Goal: Use online tool/utility: Use online tool/utility

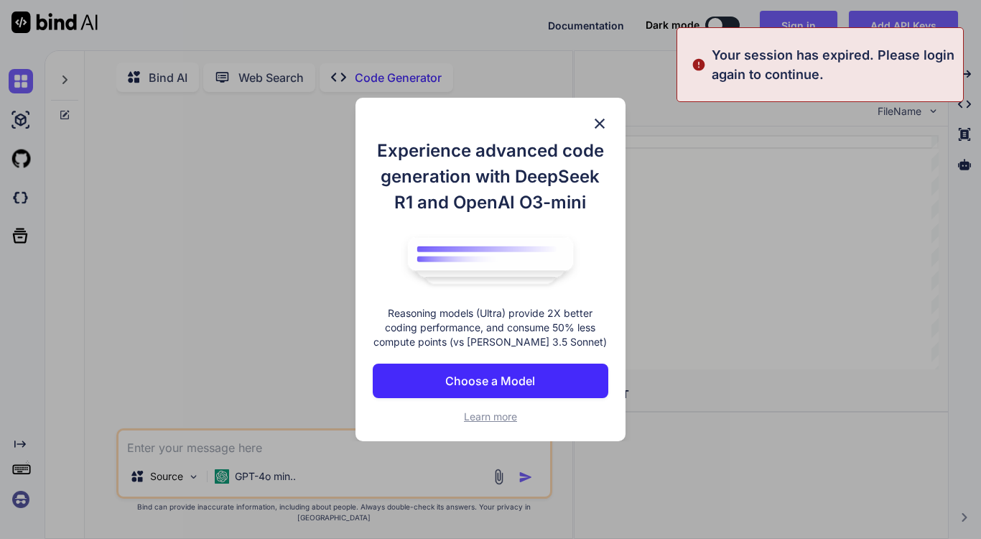
type textarea "x"
click at [500, 385] on p "Choose a Model" at bounding box center [490, 380] width 90 height 17
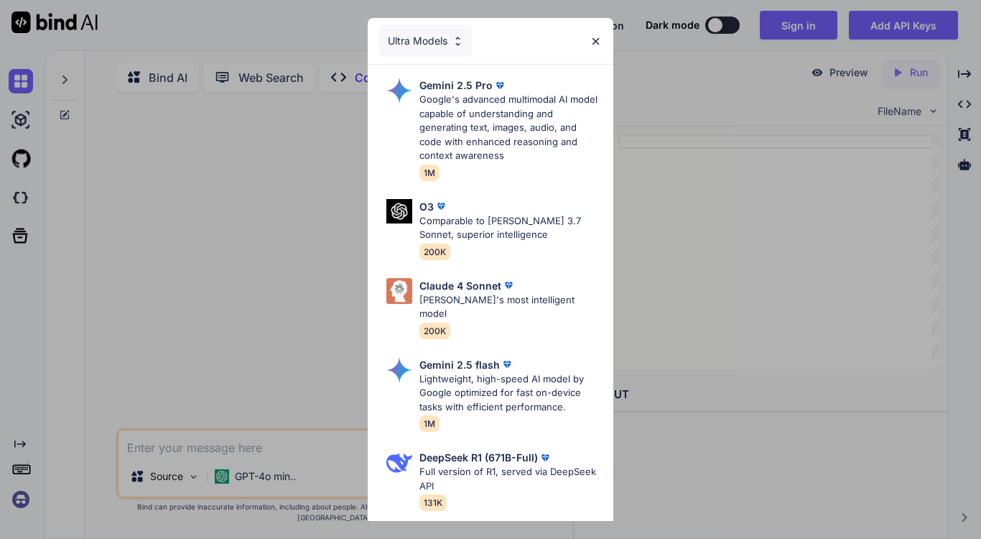
click at [24, 492] on div "Ultra Models Gemini 2.5 Pro Google's advanced multimodal AI model capable of un…" at bounding box center [490, 269] width 981 height 539
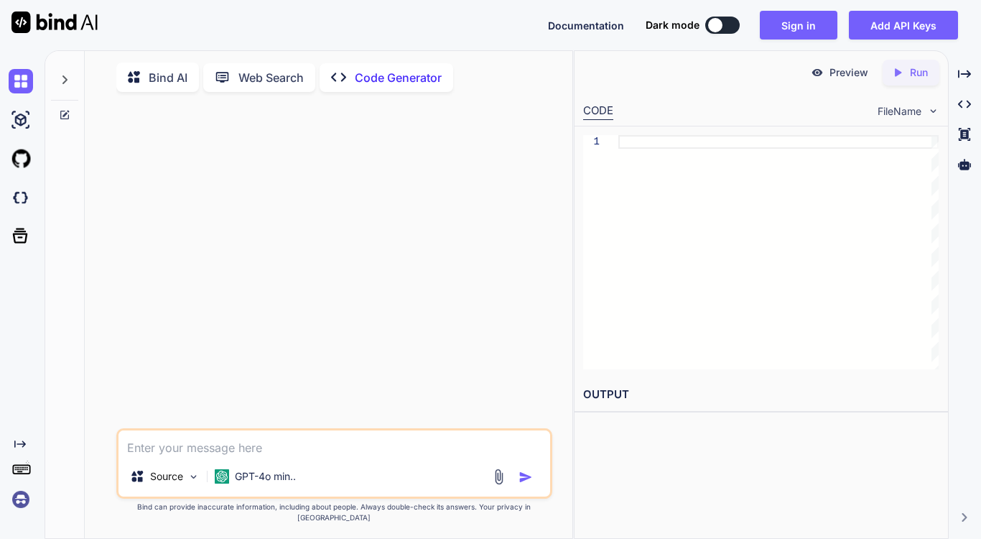
click at [19, 502] on img at bounding box center [21, 499] width 24 height 24
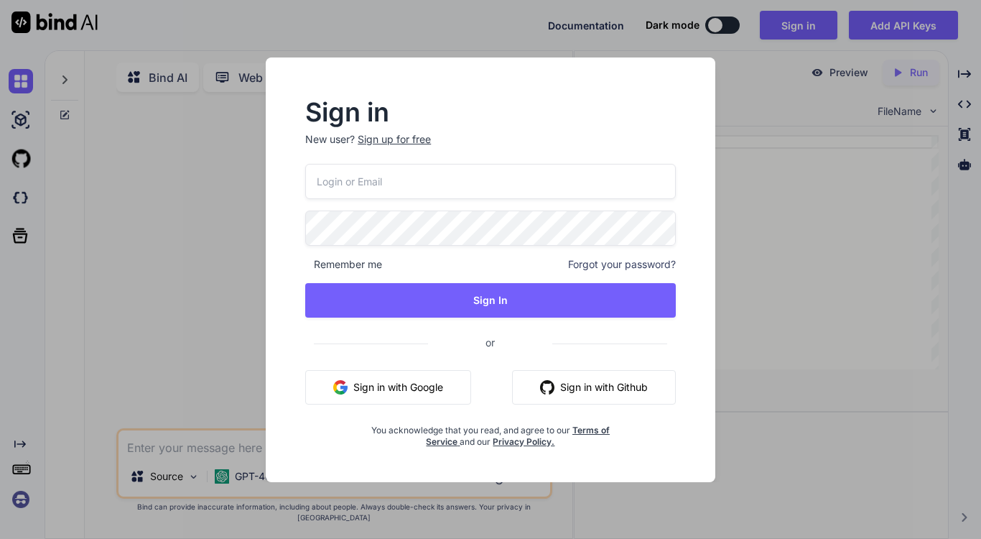
click at [396, 391] on button "Sign in with Google" at bounding box center [388, 387] width 166 height 34
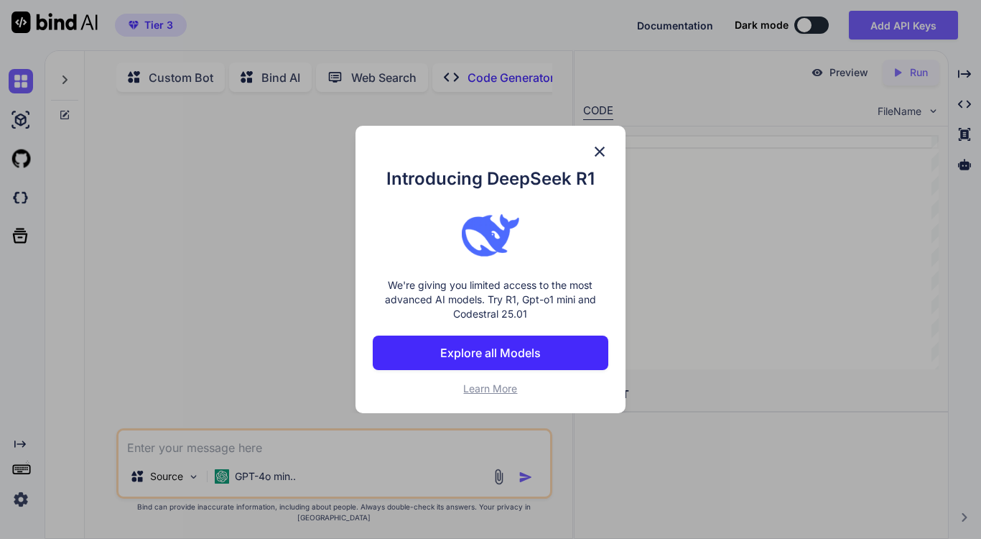
click at [601, 152] on img at bounding box center [599, 151] width 17 height 17
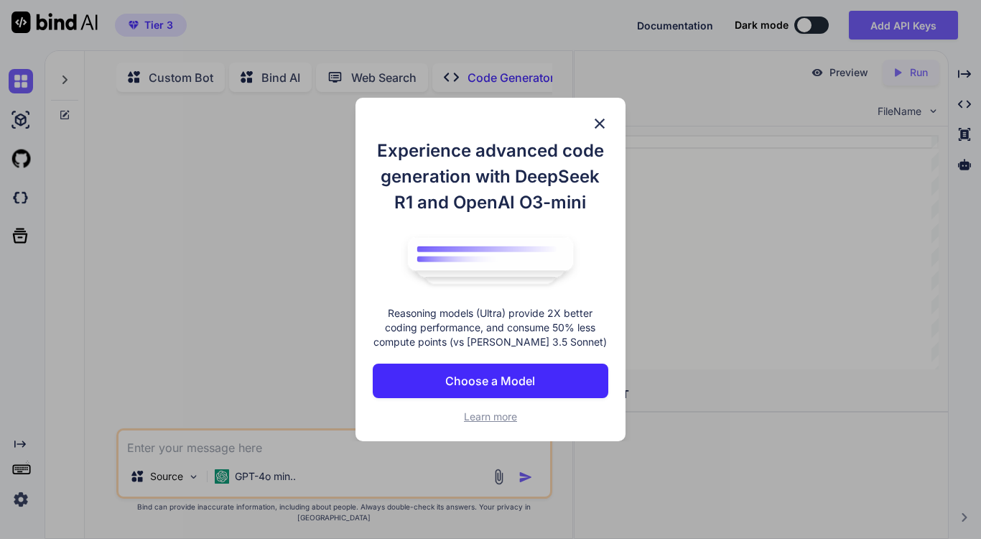
click at [487, 383] on p "Choose a Model" at bounding box center [490, 380] width 90 height 17
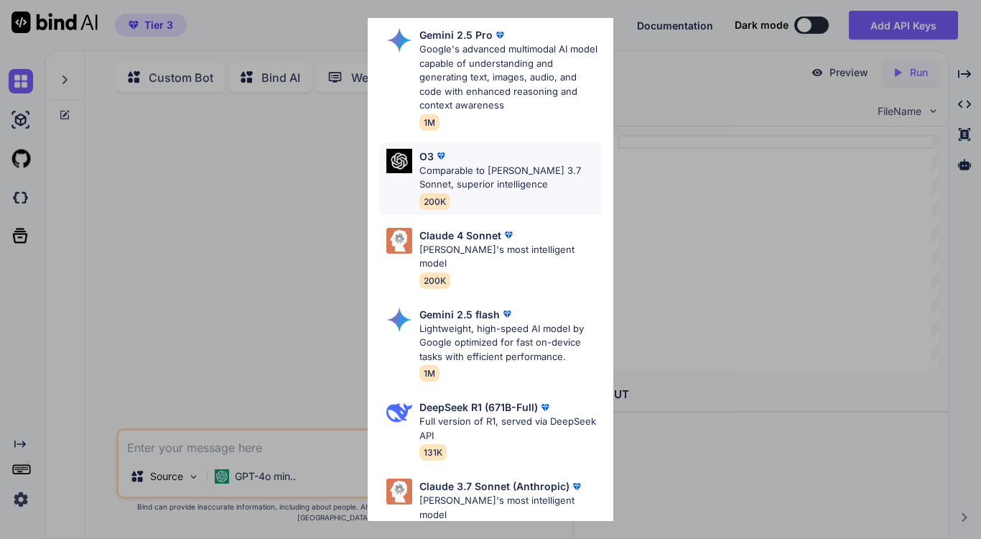
scroll to position [52, 0]
click at [517, 190] on div "O3 Comparable to [PERSON_NAME] 3.7 Sonnet, superior intelligence 200K" at bounding box center [511, 177] width 182 height 60
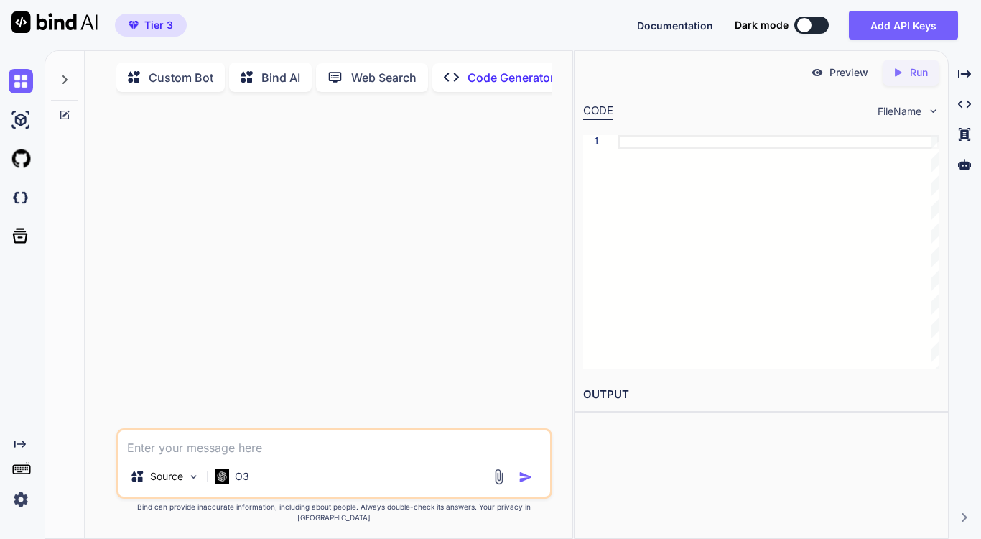
click at [241, 456] on textarea at bounding box center [335, 443] width 432 height 26
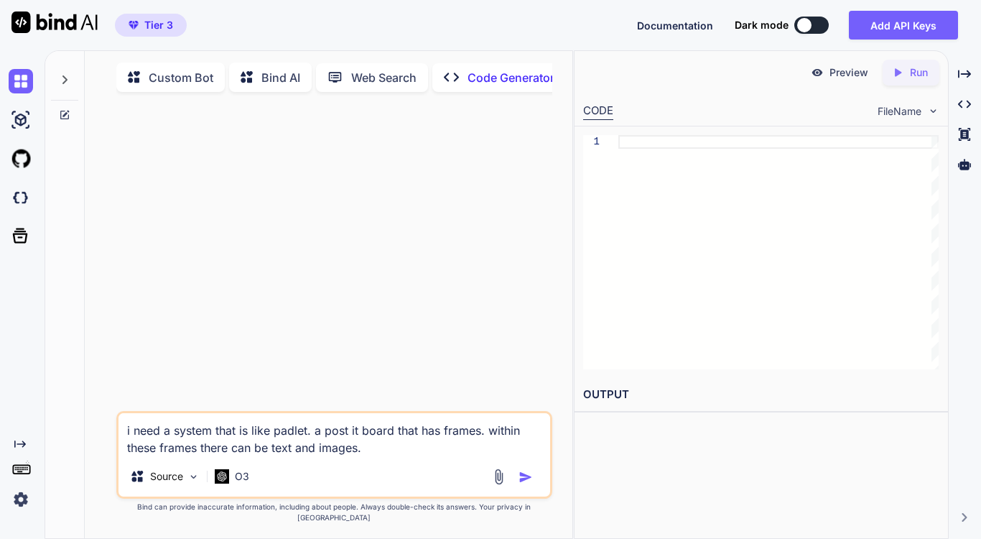
click at [264, 456] on textarea "i need a system that is like padlet. a post it board that has frames. within th…" at bounding box center [335, 434] width 432 height 43
click at [381, 456] on textarea "i need a system that is like padlet. a post it board that has frames. within th…" at bounding box center [335, 434] width 432 height 43
click at [198, 456] on textarea "i need a system that is like padlet. a post it board that has frames. within th…" at bounding box center [335, 434] width 432 height 43
click at [423, 456] on textarea "i need a system that is like padlet. a post it board that has frames. within th…" at bounding box center [335, 434] width 432 height 43
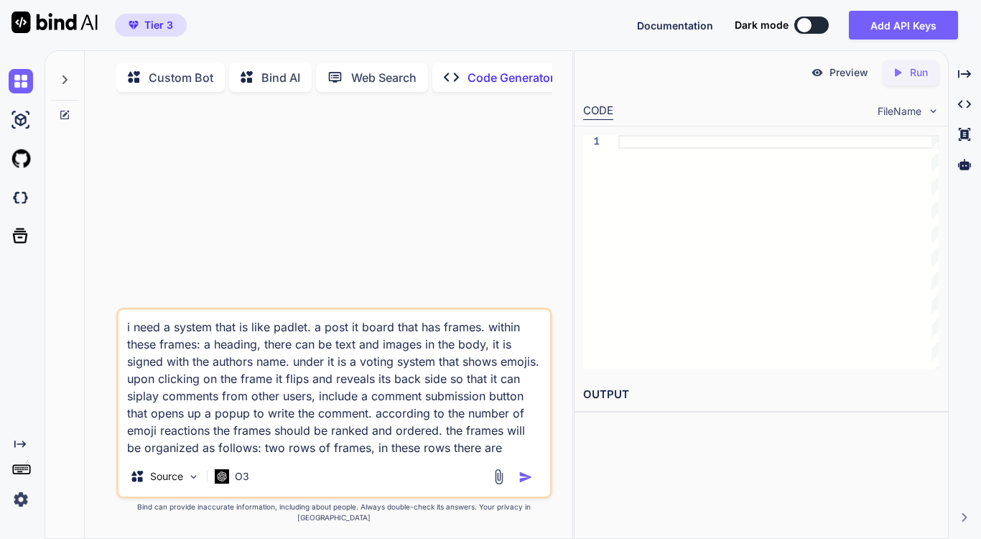
click at [246, 456] on textarea "i need a system that is like padlet. a post it board that has frames. within th…" at bounding box center [335, 383] width 432 height 147
drag, startPoint x: 246, startPoint y: 463, endPoint x: 266, endPoint y: 463, distance: 20.1
click at [266, 456] on textarea "i need a system that is like padlet. a post it board that has frames. within th…" at bounding box center [335, 383] width 432 height 147
click at [475, 456] on textarea "i need a system that is like padlet. a post it board that has frames. within th…" at bounding box center [335, 383] width 432 height 147
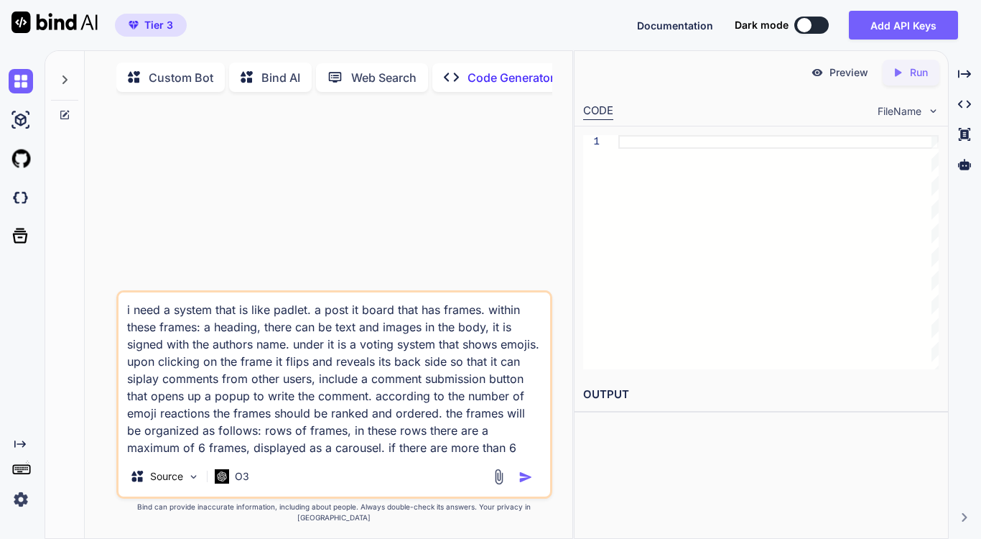
scroll to position [1, 0]
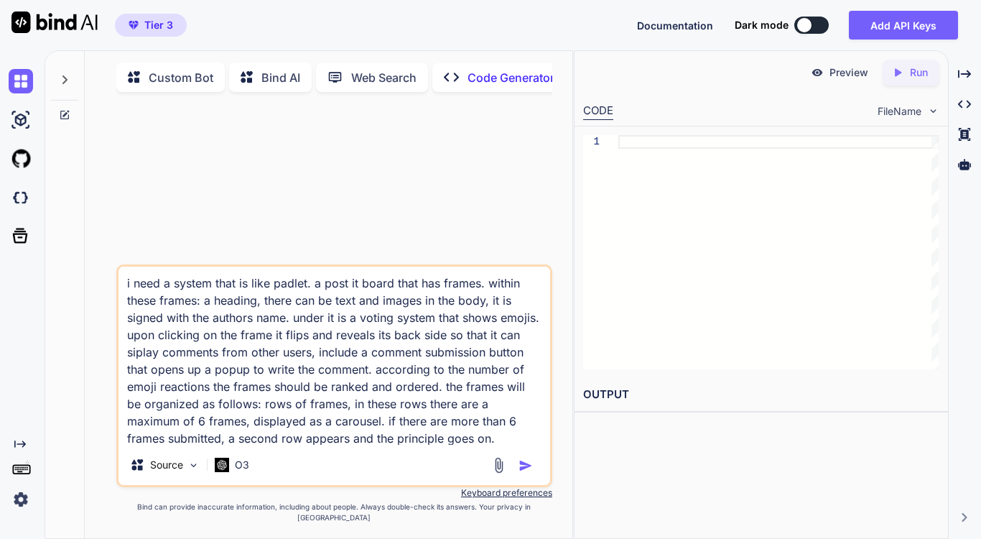
click at [515, 445] on textarea "i need a system that is like padlet. a post it board that has frames. within th…" at bounding box center [335, 356] width 432 height 178
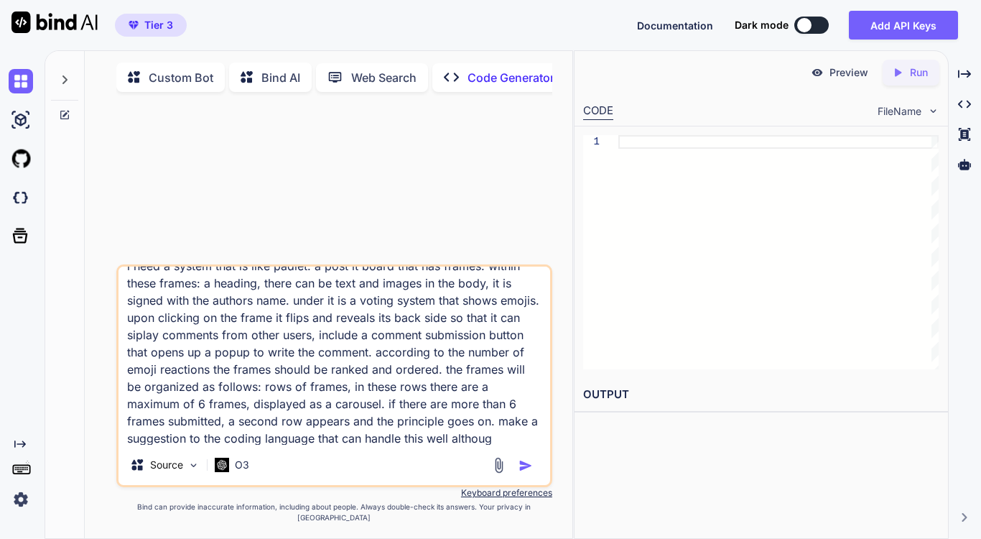
scroll to position [35, 0]
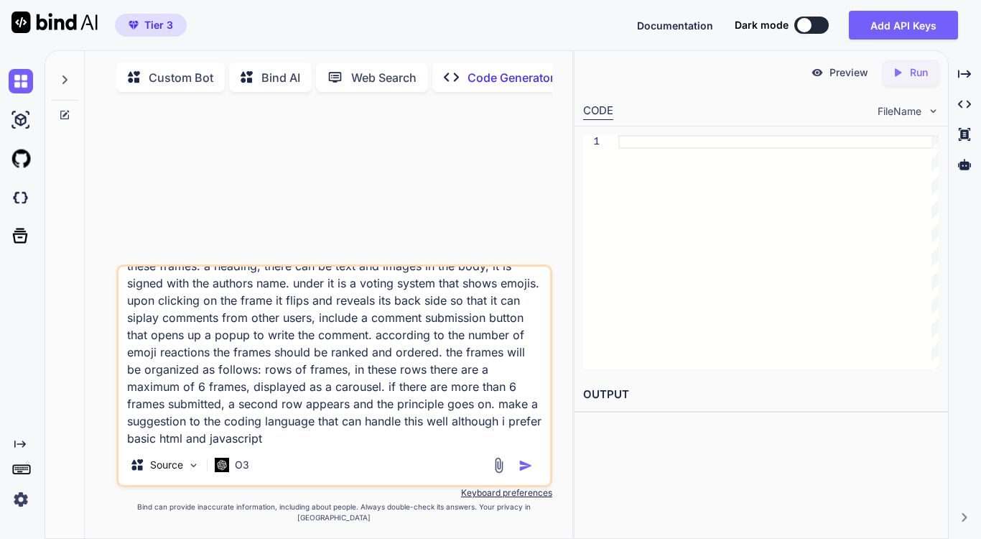
type textarea "i need a system that is like padlet. a post it board that has frames. within th…"
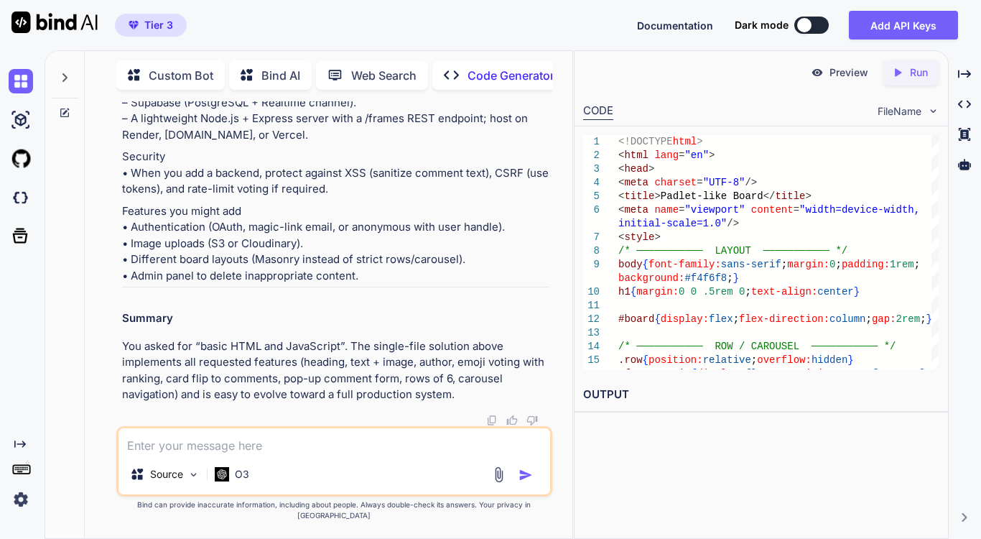
scroll to position [4504, 0]
click at [915, 76] on p "Run" at bounding box center [919, 72] width 18 height 14
click at [839, 73] on p "Preview" at bounding box center [849, 72] width 39 height 14
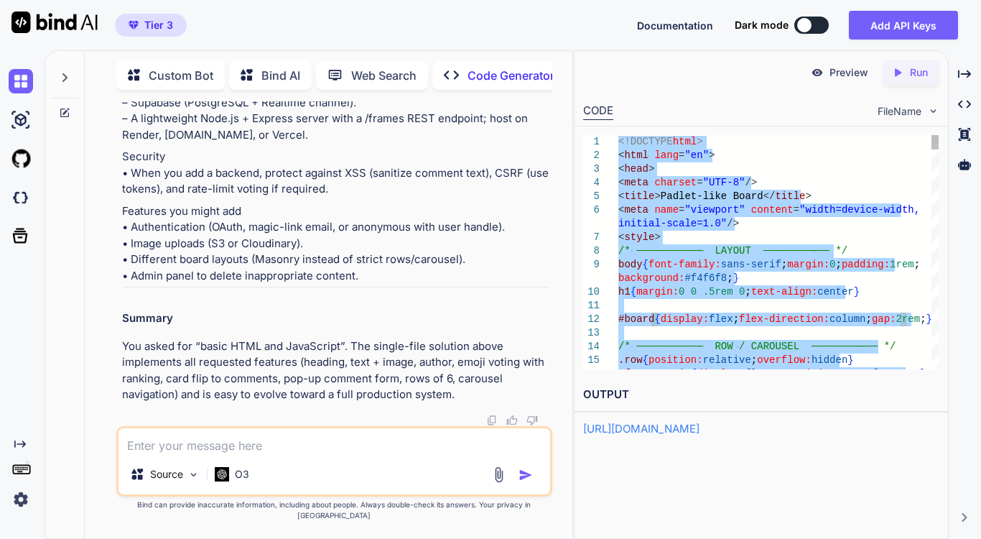
type textarea "<!DOCTYPE html> <html lang="en"> <head> <meta charset="UTF-8"/> <title>Padlet-l…"
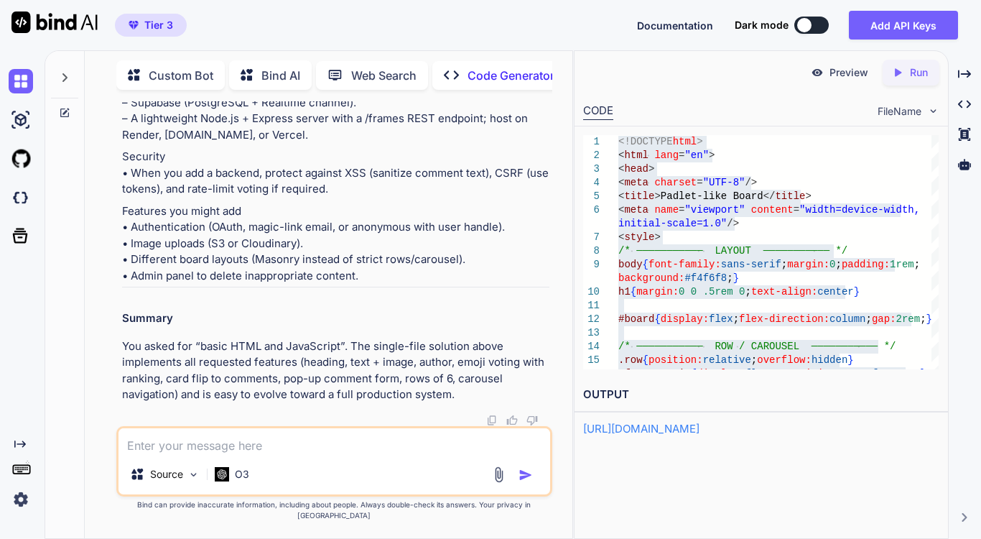
click at [920, 106] on span "FileName" at bounding box center [900, 111] width 44 height 14
click at [933, 109] on img at bounding box center [933, 111] width 12 height 12
click at [917, 111] on span "FileName" at bounding box center [900, 111] width 44 height 14
click at [246, 454] on textarea at bounding box center [335, 441] width 432 height 26
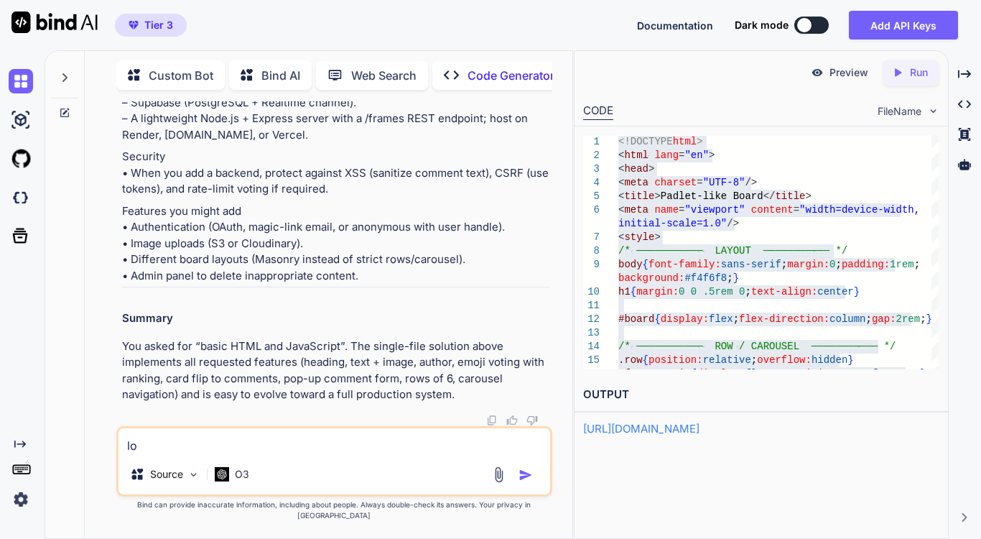
type textarea "lo"
click at [302, 366] on p "You asked for “basic HTML and JavaScript”. The single-file solution above imple…" at bounding box center [335, 370] width 427 height 65
drag, startPoint x: 302, startPoint y: 366, endPoint x: 337, endPoint y: 368, distance: 35.3
click at [337, 368] on p "You asked for “basic HTML and JavaScript”. The single-file solution above imple…" at bounding box center [335, 370] width 427 height 65
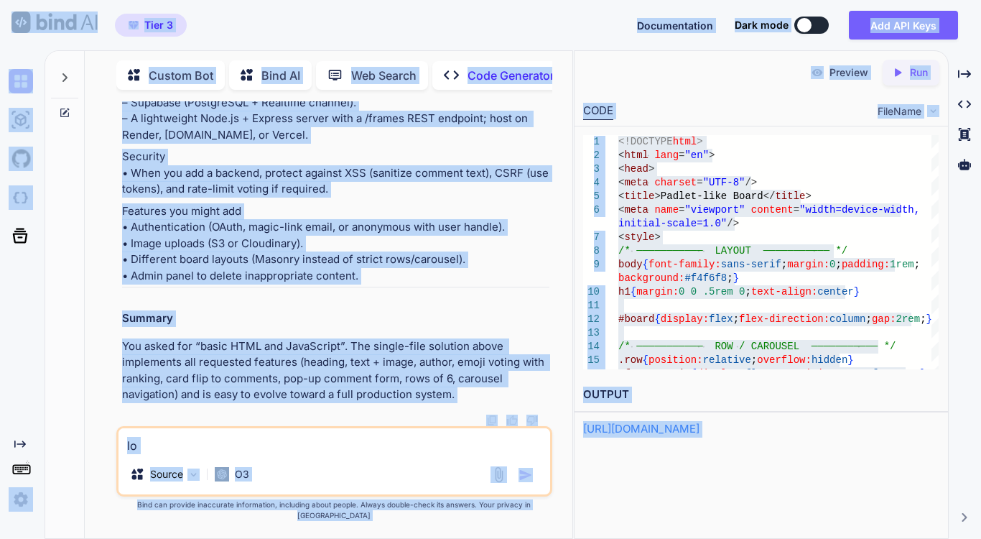
click at [318, 362] on p "You asked for “basic HTML and JavaScript”. The single-file solution above imple…" at bounding box center [335, 370] width 427 height 65
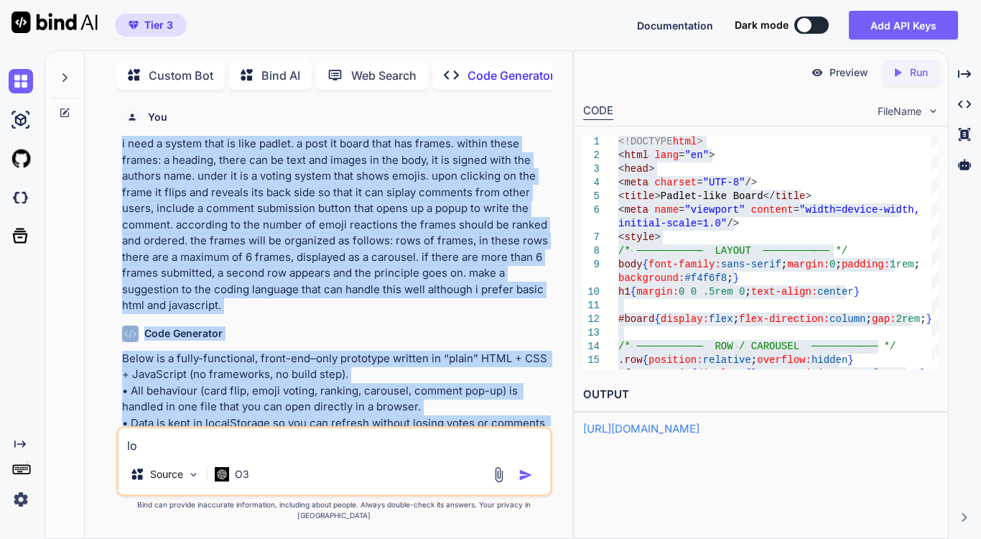
drag, startPoint x: 460, startPoint y: 406, endPoint x: 119, endPoint y: 139, distance: 432.4
click at [119, 139] on div "You i need a system that is like padlet. a post it board that has frames. withi…" at bounding box center [335, 263] width 433 height 325
copy div "l ipsu d sitame cons ad elit seddoe. t inci ut labor etdo mag aliqua. enimad mi…"
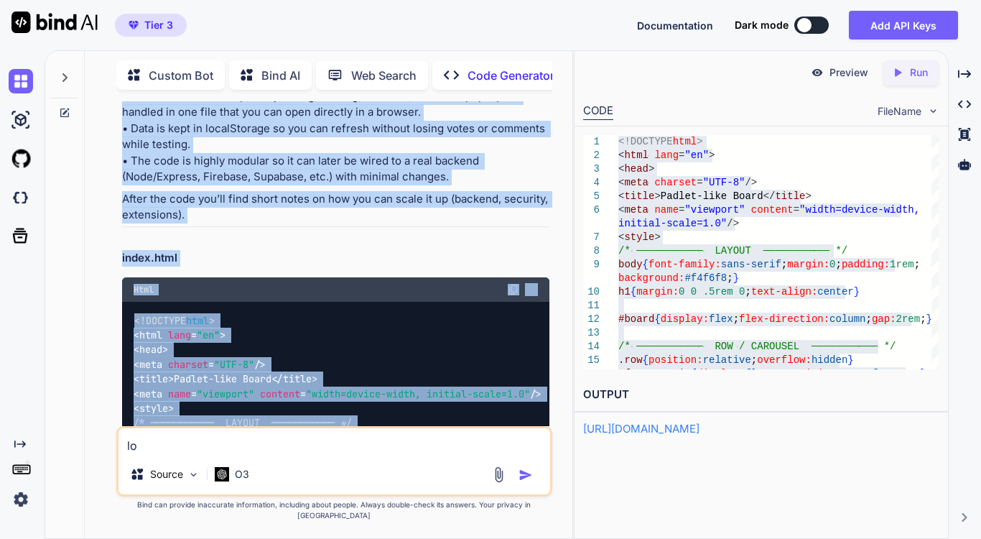
scroll to position [294, 0]
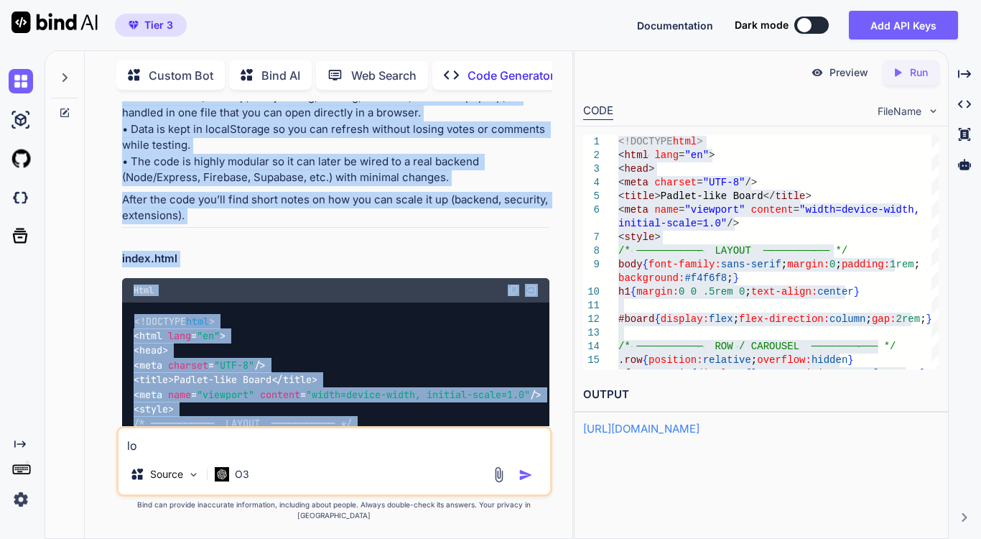
click at [228, 224] on p "After the code you’ll find short notes on how you can scale it up (backend, sec…" at bounding box center [335, 208] width 427 height 32
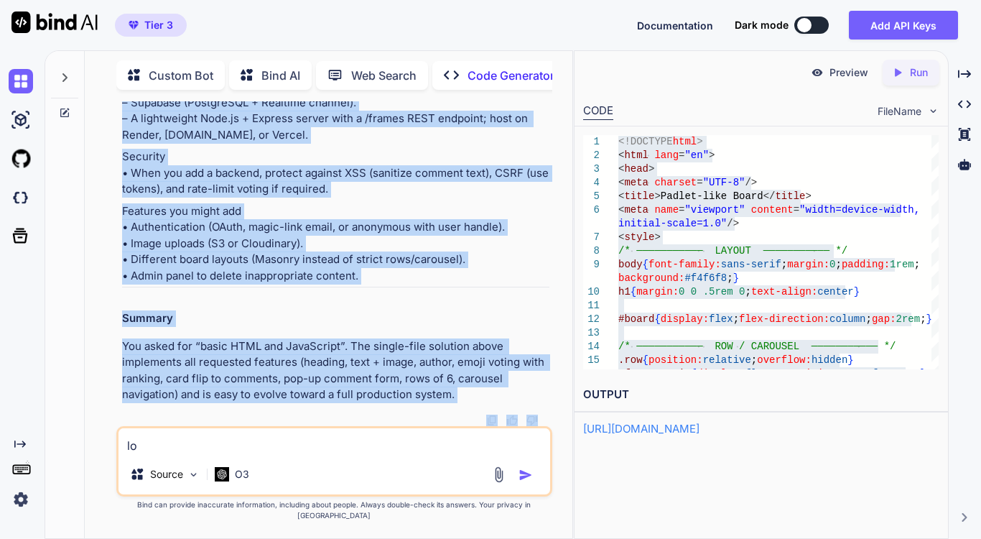
scroll to position [4504, 0]
drag, startPoint x: 123, startPoint y: 162, endPoint x: 456, endPoint y: 406, distance: 412.8
copy div "Lor ip dol: Sita consectetu adipi el seddo.eius . Temp in ut lab etdolo magnaal…"
click at [392, 284] on p "Features you might add • Authentication (OAuth, magic-link email, or anonymous …" at bounding box center [335, 243] width 427 height 81
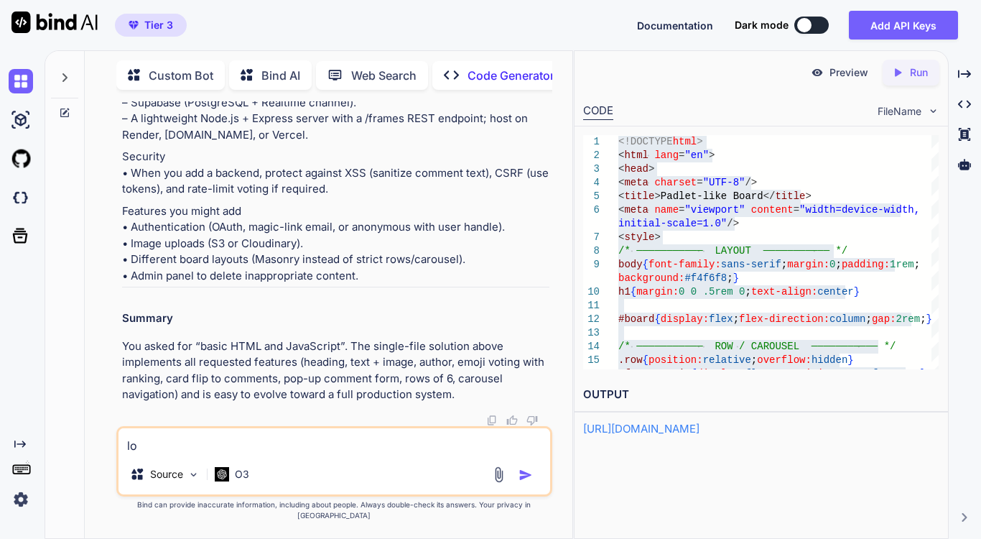
scroll to position [4500, 0]
click at [66, 74] on icon at bounding box center [65, 77] width 5 height 9
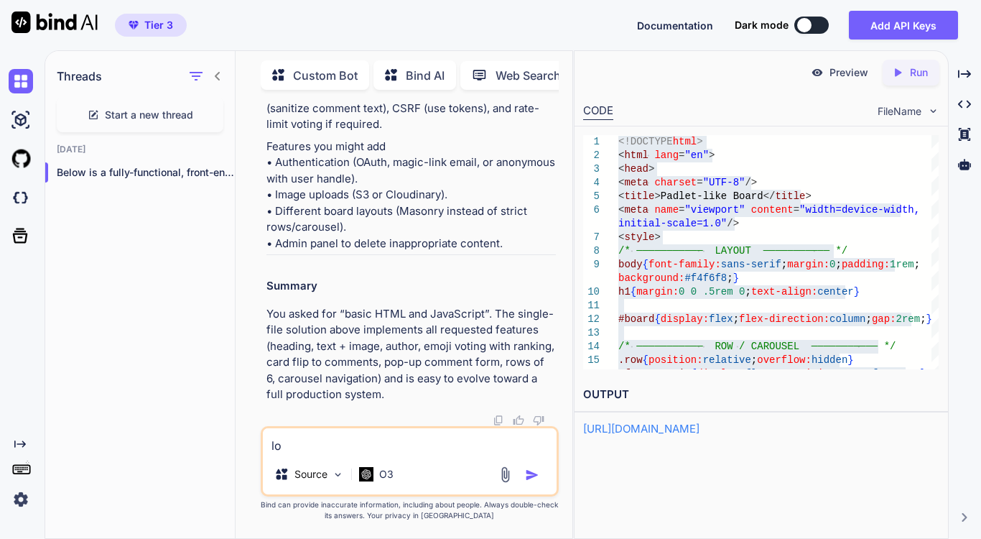
scroll to position [4706, 0]
click at [216, 172] on icon "button" at bounding box center [219, 172] width 7 height 1
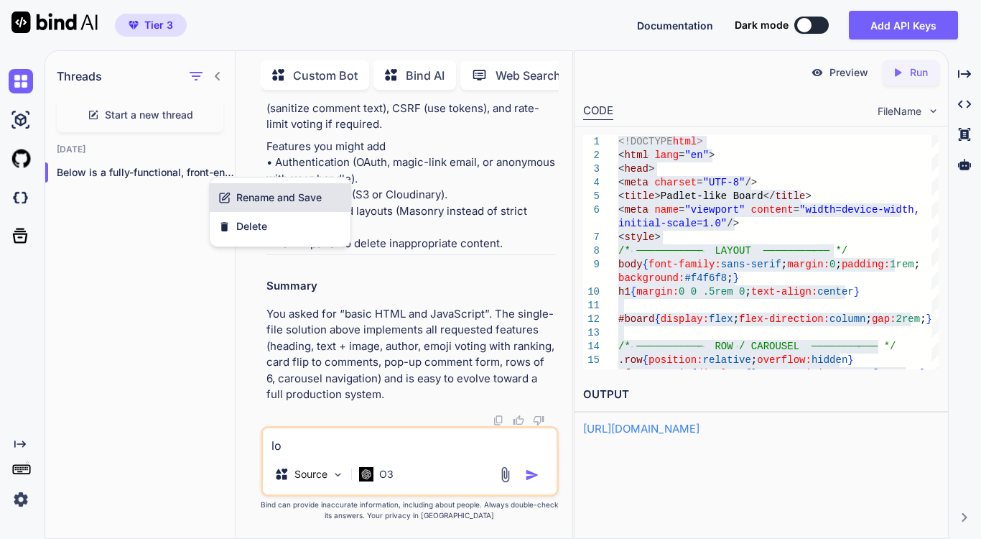
click at [249, 197] on span "Rename and Save" at bounding box center [278, 197] width 85 height 14
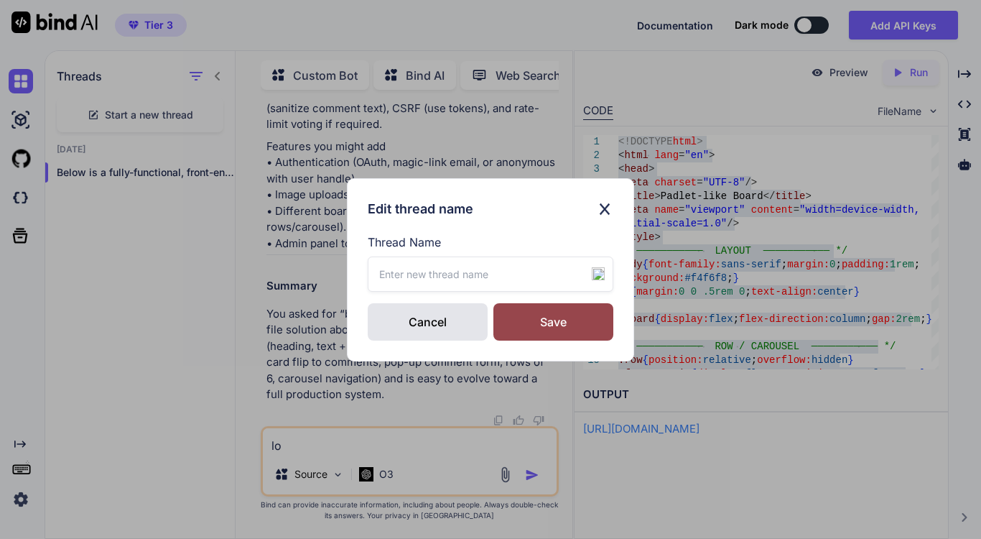
click at [432, 279] on input "text" at bounding box center [491, 273] width 246 height 35
type input "momcomments"
click at [506, 236] on label "Thread Name" at bounding box center [491, 241] width 246 height 17
click at [532, 323] on div "Save" at bounding box center [554, 321] width 120 height 37
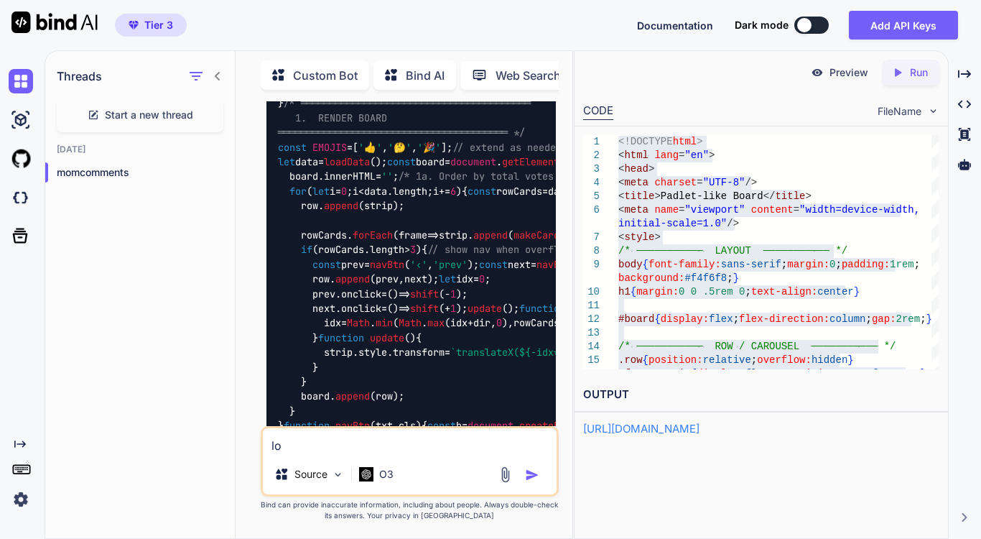
scroll to position [1222, 0]
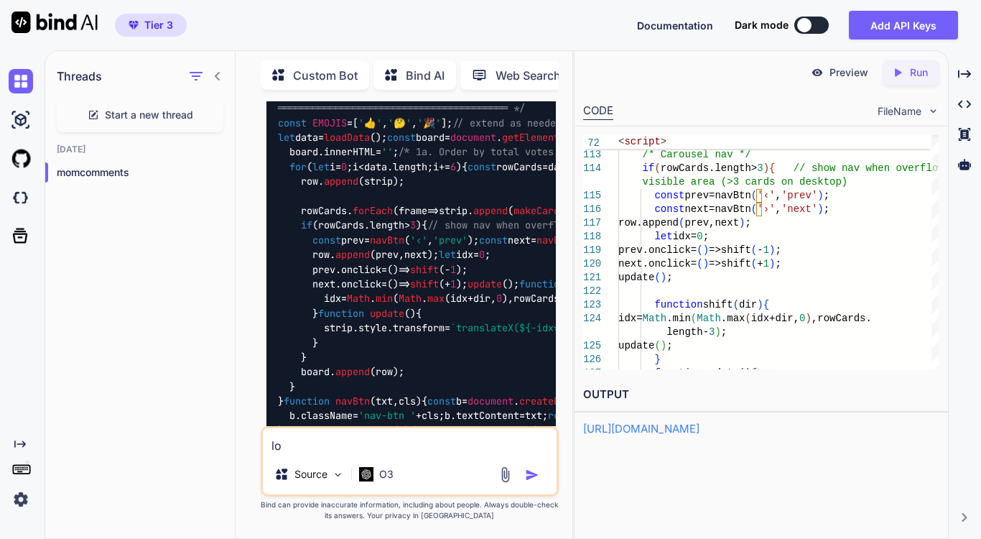
click at [362, 444] on textarea "lo" at bounding box center [410, 441] width 294 height 26
type textarea "l"
click at [392, 478] on p "O3" at bounding box center [386, 474] width 14 height 14
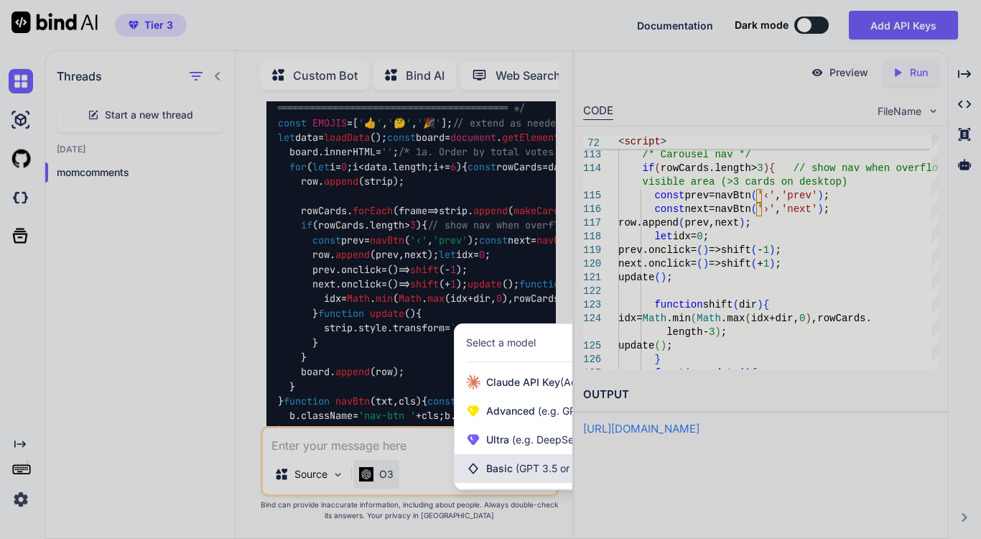
click at [514, 460] on div "Basic (GPT 3.5 or similar)" at bounding box center [557, 468] width 205 height 29
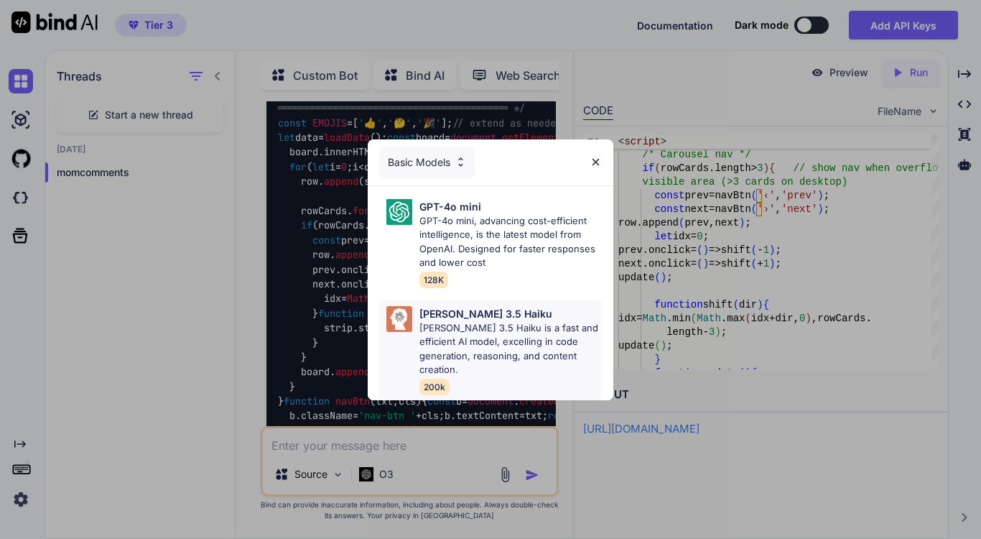
click at [483, 341] on p "[PERSON_NAME] 3.5 Haiku is a fast and efficient AI model, excelling in code gen…" at bounding box center [511, 349] width 182 height 56
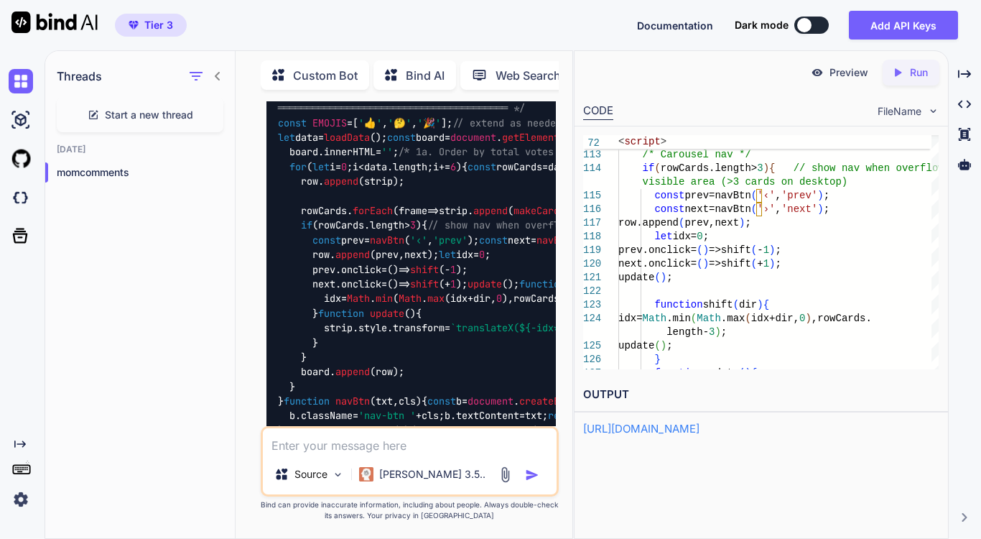
click at [377, 442] on textarea at bounding box center [410, 441] width 294 height 26
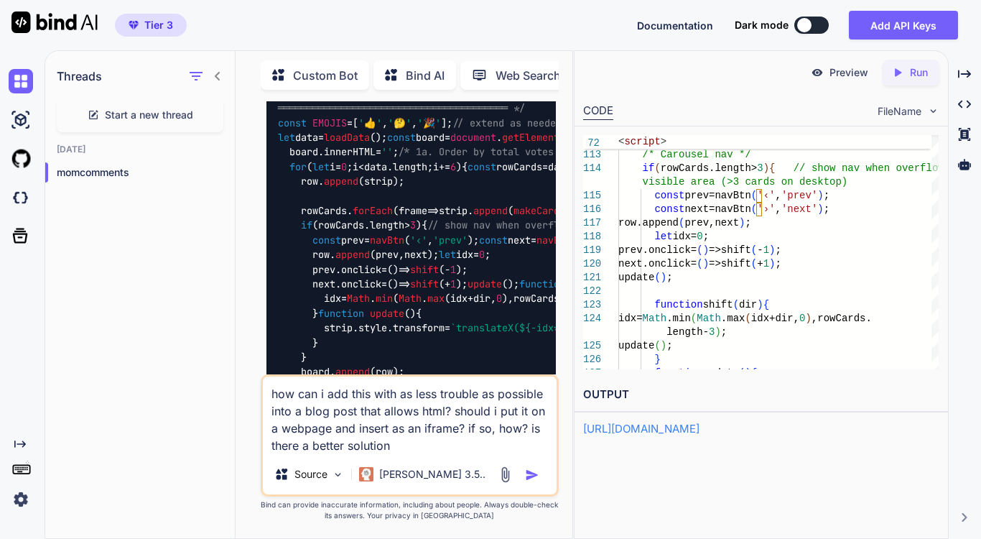
type textarea "how can i add this with as less trouble as possible into a blog post that allow…"
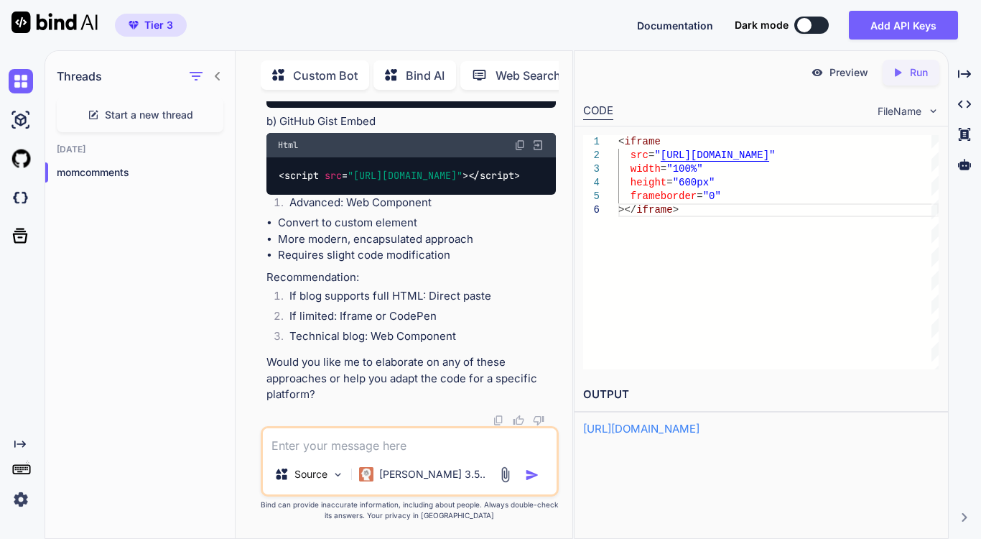
scroll to position [0, 0]
click at [701, 246] on div "< iframe src = " [URL][DOMAIN_NAME] " width = "100%" height = "600px" framebord…" at bounding box center [779, 252] width 320 height 234
type textarea "<iframe src="[URL][DOMAIN_NAME]" width="100%" height="600px" frameborder="0" ><…"
click at [445, 311] on li "If limited: Iframe or CodePen" at bounding box center [417, 318] width 278 height 20
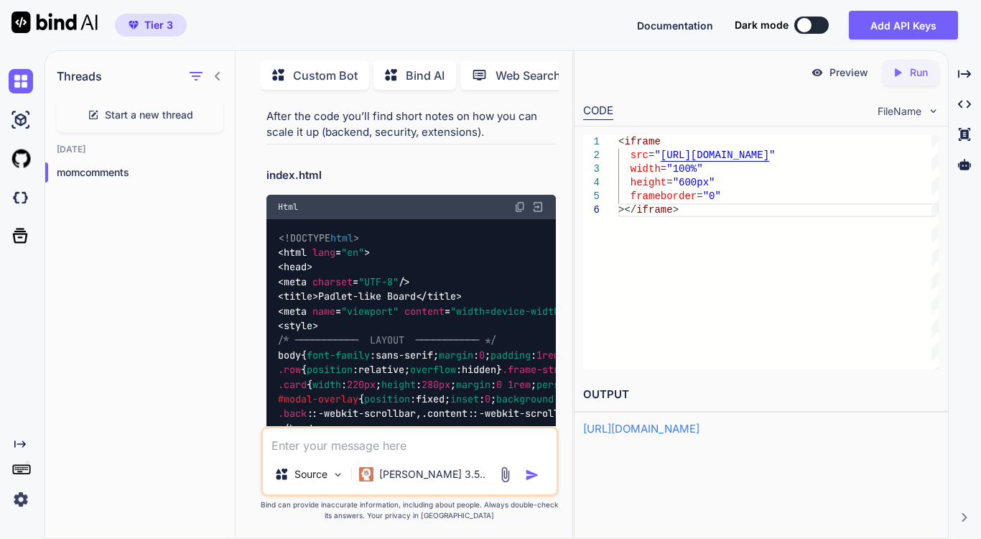
scroll to position [513, 0]
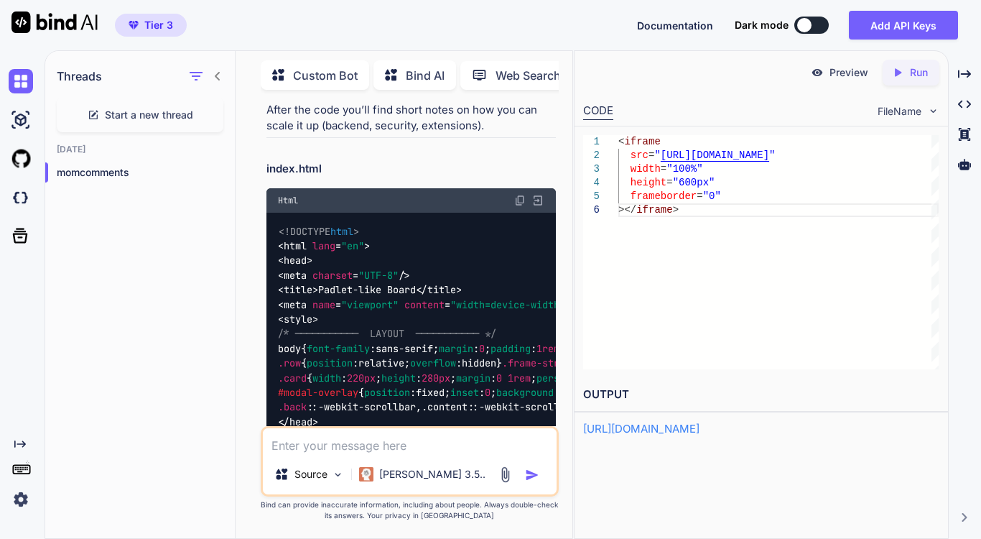
click at [517, 206] on img at bounding box center [519, 200] width 11 height 11
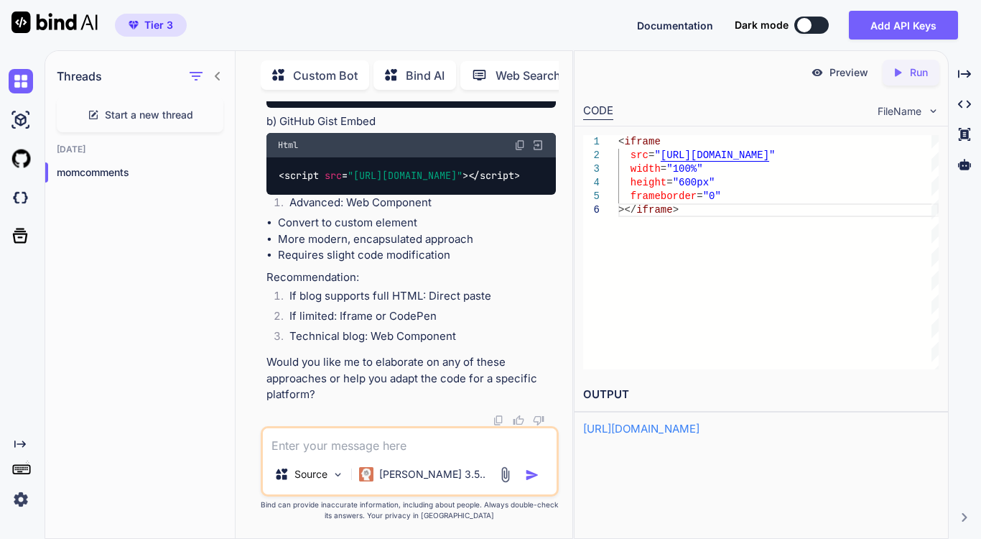
scroll to position [4669, 0]
click at [594, 114] on div "CODE" at bounding box center [598, 111] width 30 height 17
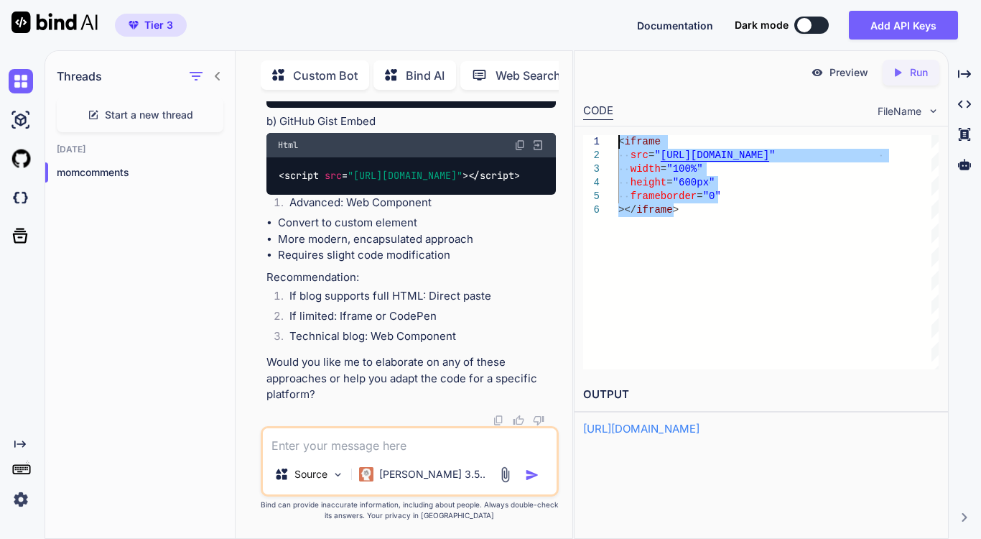
drag, startPoint x: 739, startPoint y: 260, endPoint x: 602, endPoint y: 121, distance: 194.6
click at [619, 135] on div "< iframe src = " [URL][DOMAIN_NAME] " width = "100%" height = "600px" framebord…" at bounding box center [779, 252] width 320 height 234
